Goal: Information Seeking & Learning: Learn about a topic

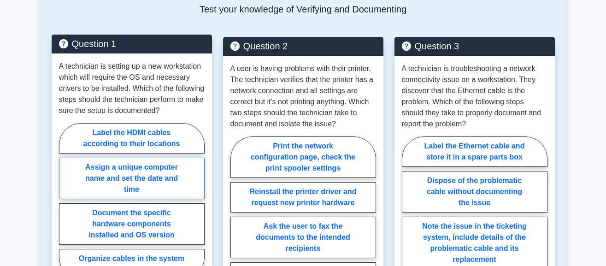
scroll to position [461, 0]
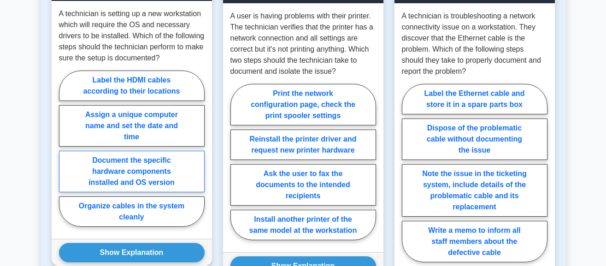
click at [141, 160] on label "Document the specific hardware components installed and OS version" at bounding box center [132, 171] width 146 height 41
click at [65, 154] on input "Document the specific hardware components installed and OS version" at bounding box center [62, 151] width 6 height 6
radio input "true"
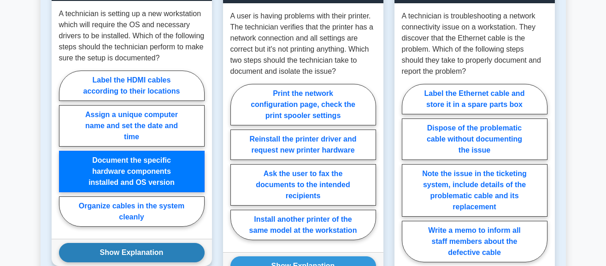
click at [151, 243] on button "Show Explanation" at bounding box center [132, 252] width 146 height 19
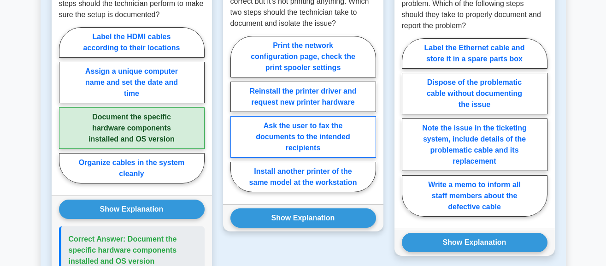
scroll to position [507, 0]
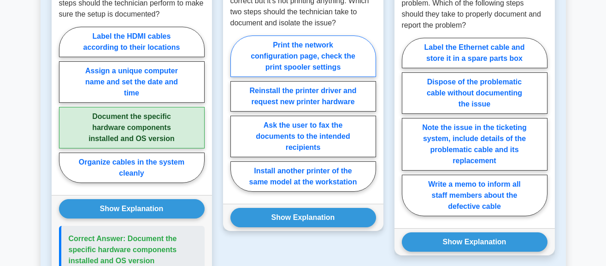
click at [299, 36] on label "Print the network configuration page, check the print spooler settings" at bounding box center [304, 56] width 146 height 41
click at [237, 113] on input "Print the network configuration page, check the print spooler settings" at bounding box center [234, 116] width 6 height 6
radio input "true"
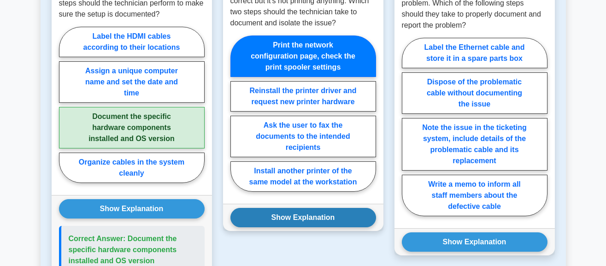
click at [320, 208] on button "Show Explanation" at bounding box center [304, 217] width 146 height 19
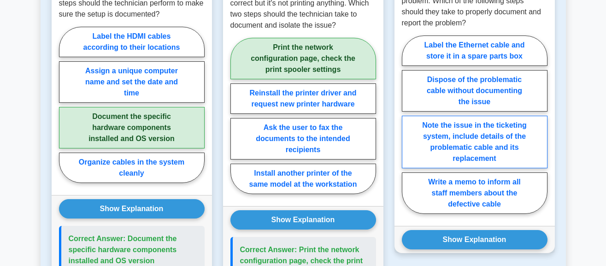
click at [500, 125] on label "Note the issue in the ticketing system, include details of the problematic cabl…" at bounding box center [475, 142] width 146 height 53
click at [408, 125] on input "Note the issue in the ticketing system, include details of the problematic cabl…" at bounding box center [405, 127] width 6 height 6
radio input "true"
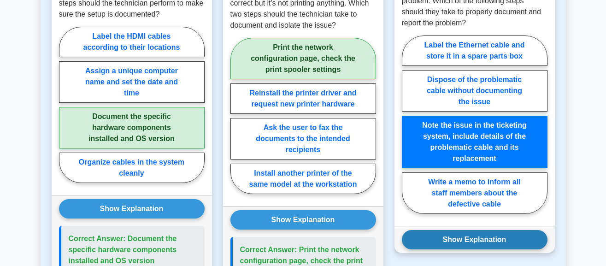
click at [509, 230] on button "Show Explanation" at bounding box center [475, 239] width 146 height 19
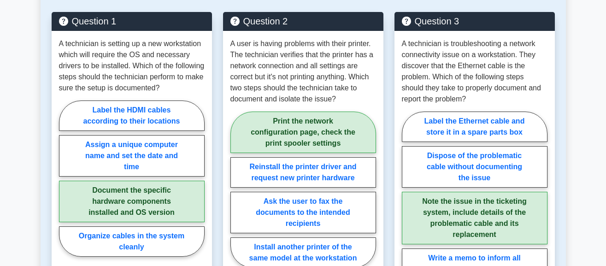
scroll to position [0, 0]
